Goal: Information Seeking & Learning: Check status

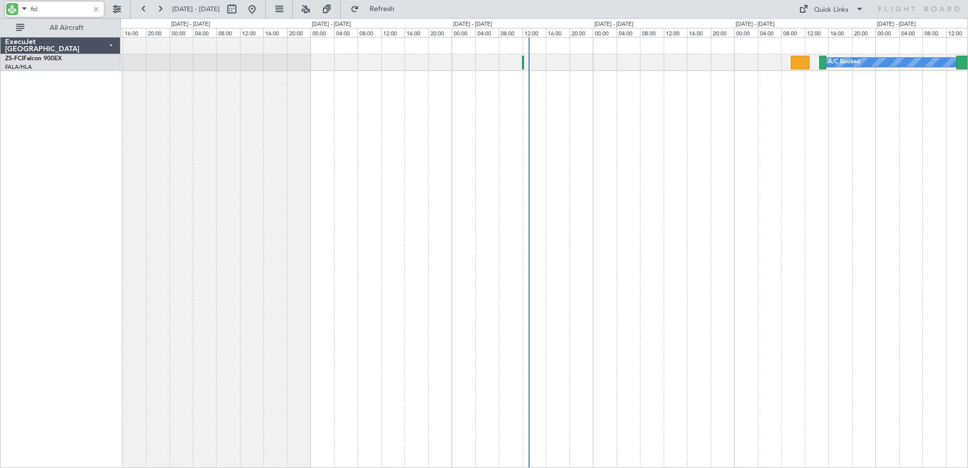
click at [96, 9] on div at bounding box center [96, 9] width 11 height 11
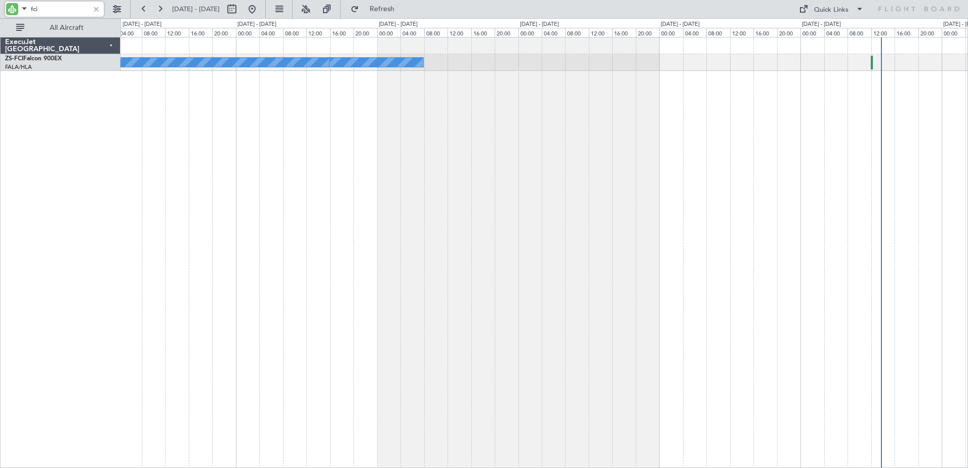
click at [968, 272] on html "fci [DATE] - [DATE] Refresh Quick Links All Aircraft A/C Booked A/C Unavailable…" at bounding box center [484, 234] width 968 height 468
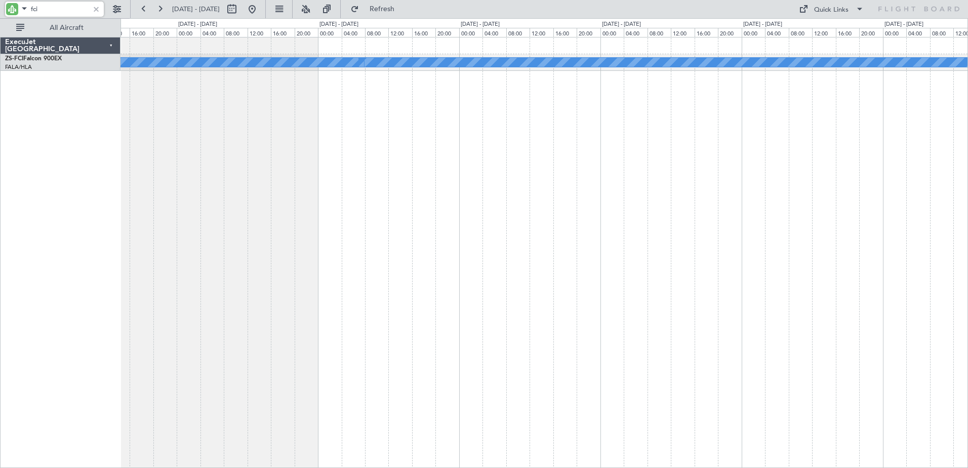
click at [968, 303] on html "fci [DATE] - [DATE] Refresh Quick Links All Aircraft A/C Booked A/C Unavailable…" at bounding box center [484, 234] width 968 height 468
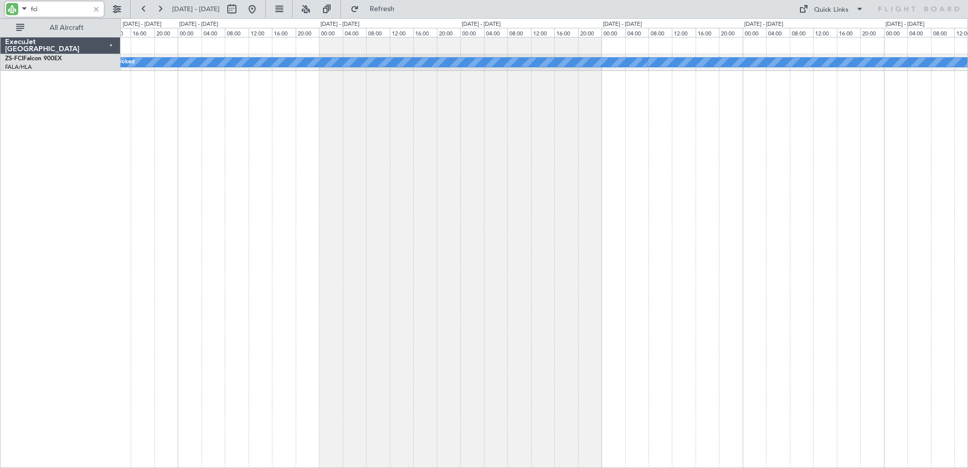
click at [856, 334] on div "A/C Booked A/C Unavailable A/C Unavailable A/C Booked A/C Booked" at bounding box center [545, 252] width 848 height 431
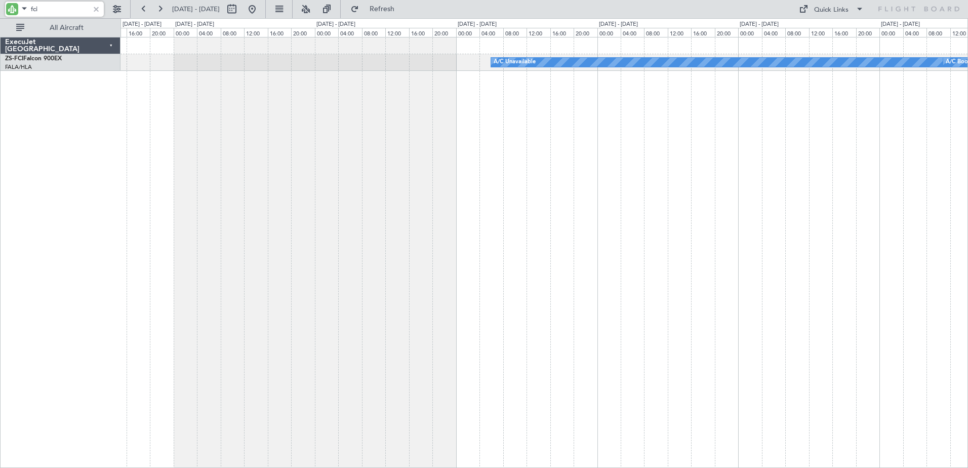
click at [895, 341] on div "A/C Unavailable A/C Unavailable A/C Booked A/C Booked" at bounding box center [545, 252] width 848 height 431
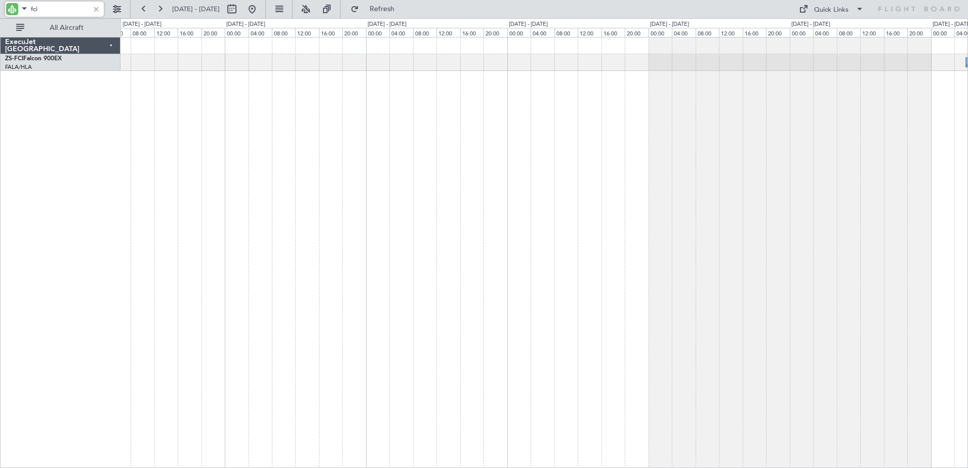
click at [594, 334] on div "A/C Unavailable A/C Unavailable" at bounding box center [545, 252] width 848 height 431
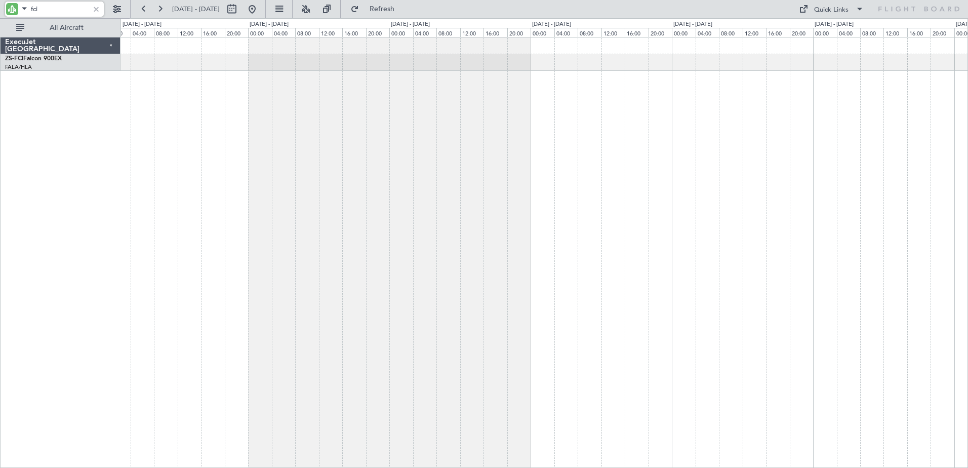
click at [968, 430] on html "fci [DATE] - [DATE] Refresh Quick Links All Aircraft ExecuJet [GEOGRAPHIC_DATA]…" at bounding box center [484, 234] width 968 height 468
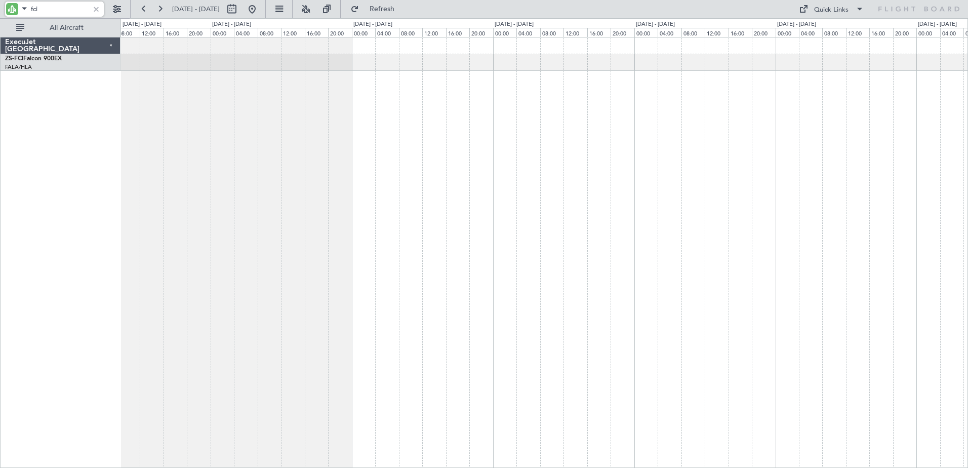
click at [874, 415] on div at bounding box center [545, 252] width 848 height 431
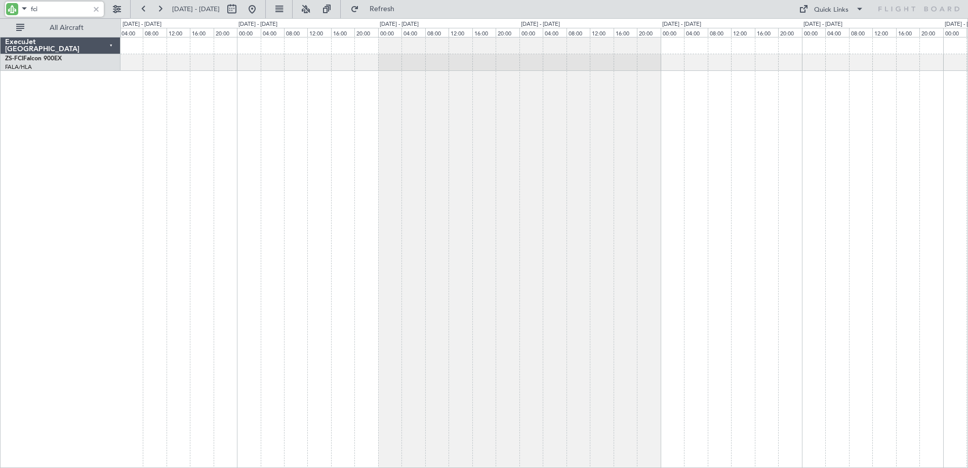
click at [693, 403] on div at bounding box center [545, 252] width 848 height 431
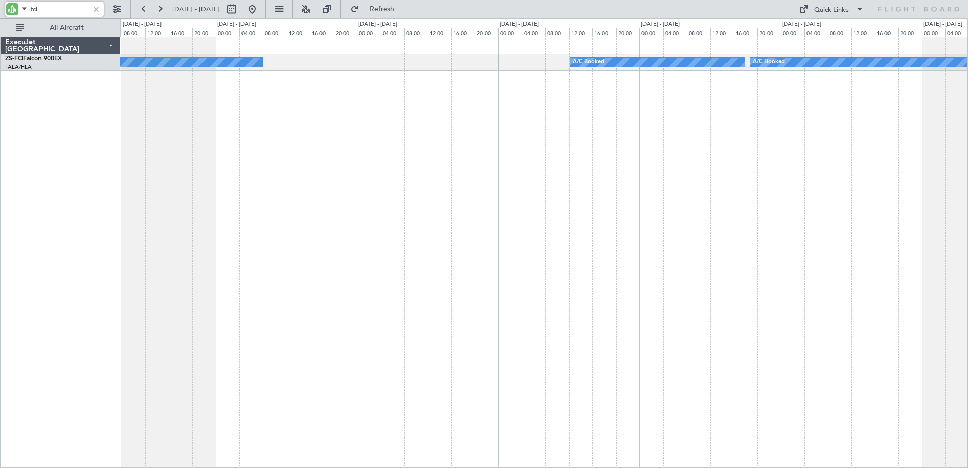
click at [821, 400] on div "A/C Booked A/C Booked A/C Booked A/C Booked A/C Booked A/C Booked" at bounding box center [545, 252] width 848 height 431
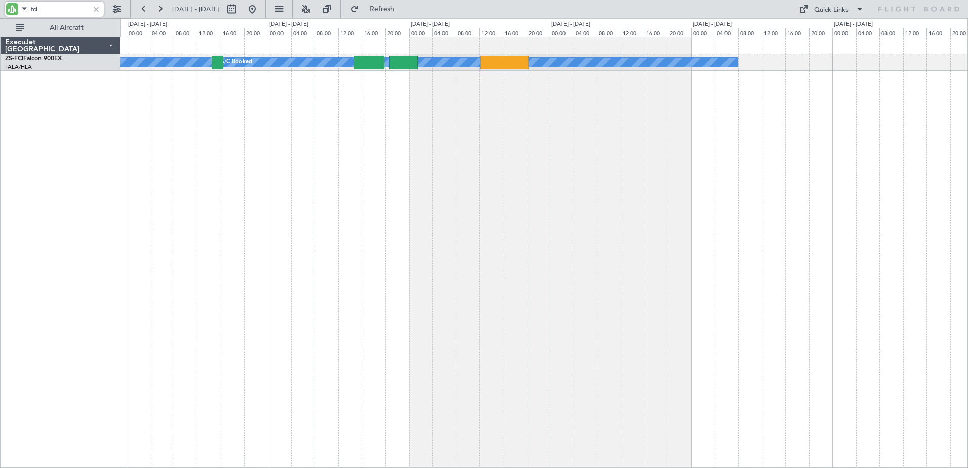
click at [791, 416] on div "A/C Booked A/C Booked A/C Booked A/C Booked" at bounding box center [545, 252] width 848 height 431
type input "f"
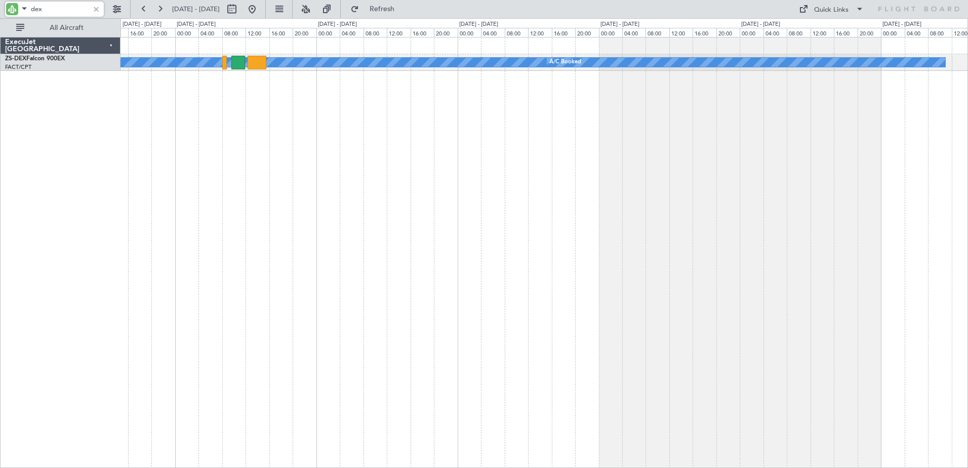
click at [665, 247] on div "A/C Booked A/C Booked A/C Booked A/C Booked" at bounding box center [545, 252] width 848 height 431
type input "dex"
click at [102, 12] on div "dex" at bounding box center [54, 9] width 99 height 15
click at [98, 11] on div at bounding box center [96, 9] width 11 height 11
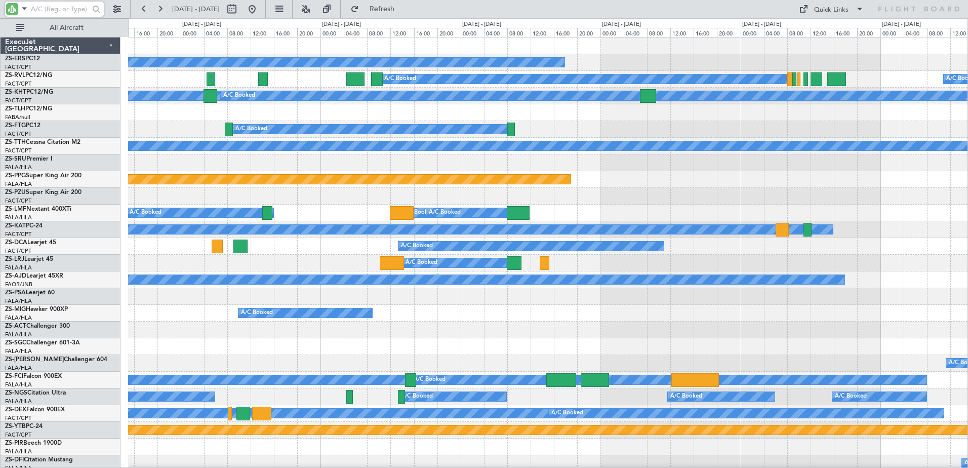
click at [72, 9] on input "text" at bounding box center [60, 9] width 58 height 15
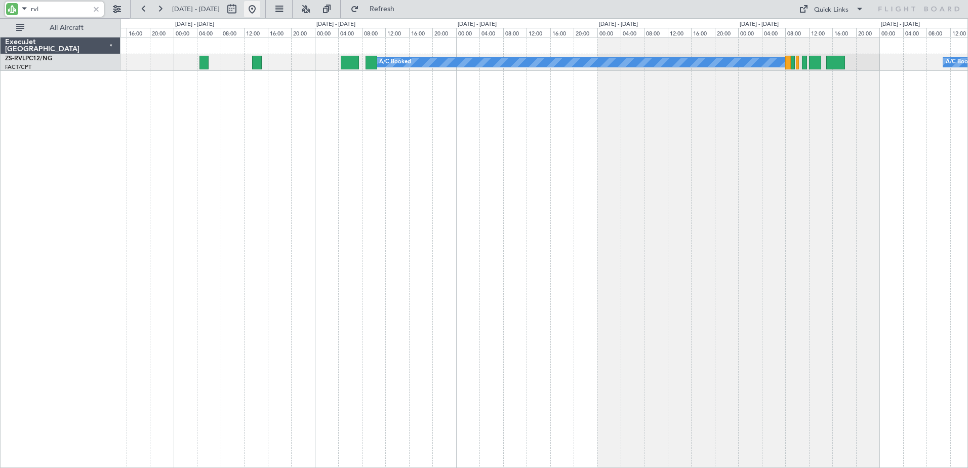
click at [260, 9] on button at bounding box center [252, 9] width 16 height 16
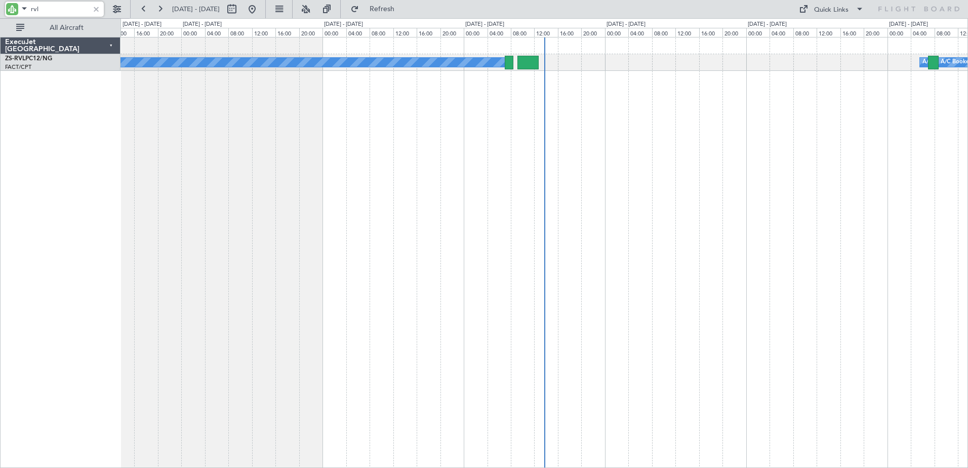
click at [56, 9] on input "rvl" at bounding box center [60, 9] width 58 height 15
type input "r"
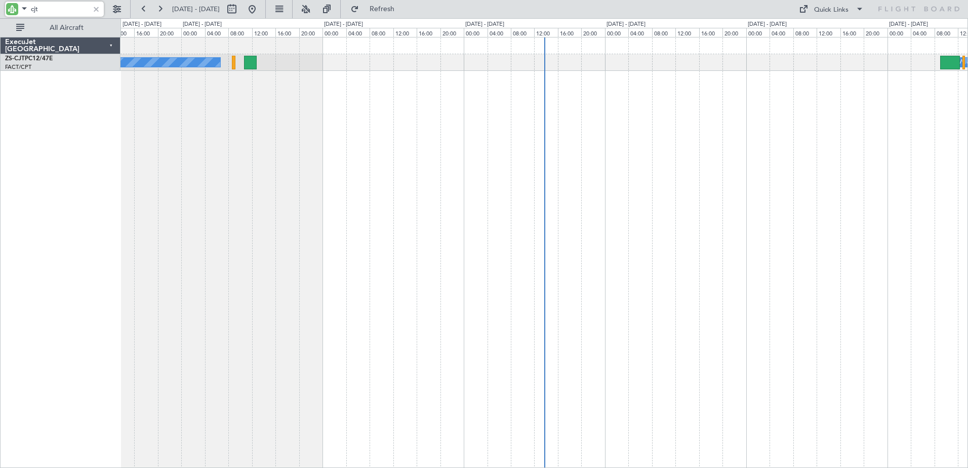
type input "cjt"
